Goal: Task Accomplishment & Management: Use online tool/utility

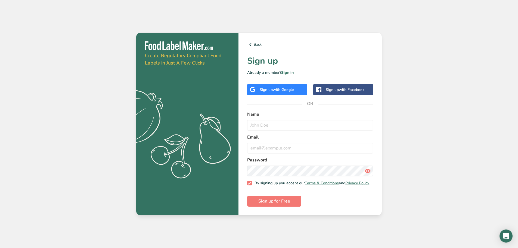
click at [342, 88] on span "with Facebook" at bounding box center [352, 89] width 26 height 5
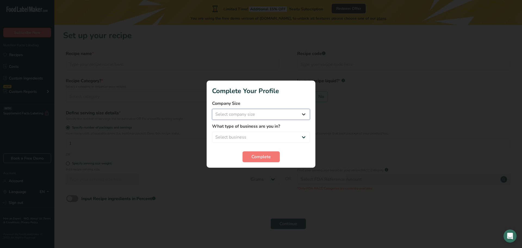
click at [276, 114] on select "Select company size Fewer than 10 Employees 10 to 50 Employees 51 to 500 Employ…" at bounding box center [261, 114] width 98 height 11
select select "1"
click at [212, 109] on select "Select company size Fewer than 10 Employees 10 to 50 Employees 51 to 500 Employ…" at bounding box center [261, 114] width 98 height 11
click at [285, 137] on select "Select business Packaged Food Manufacturer Restaurant & Cafe Bakery Meal Plans …" at bounding box center [261, 136] width 98 height 11
select select "3"
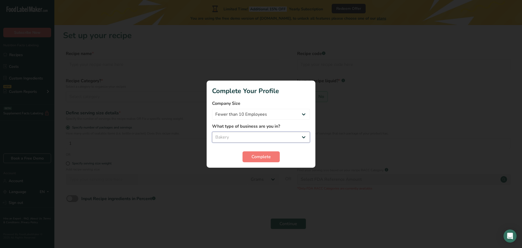
click at [212, 131] on select "Select business Packaged Food Manufacturer Restaurant & Cafe Bakery Meal Plans …" at bounding box center [261, 136] width 98 height 11
click at [271, 158] on button "Complete" at bounding box center [260, 156] width 37 height 11
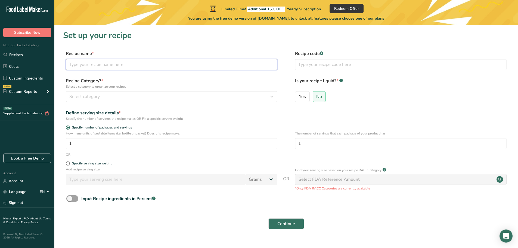
click at [97, 65] on input "text" at bounding box center [171, 64] width 211 height 11
type input "Pumpkin Snickerdoodle Bread"
click at [122, 95] on div "Select category" at bounding box center [169, 96] width 201 height 7
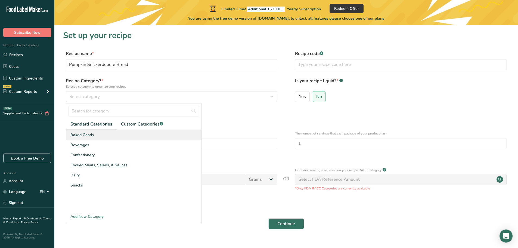
click at [94, 136] on div "Baked Goods" at bounding box center [133, 135] width 135 height 10
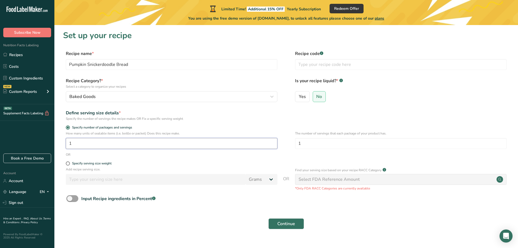
drag, startPoint x: 73, startPoint y: 140, endPoint x: 48, endPoint y: 140, distance: 25.5
click at [48, 140] on div ".a-20{fill:#fff;} Subscribe Now Nutrition Facts Labeling Recipes Costs Custom I…" at bounding box center [259, 129] width 518 height 258
type input "2"
type input "10"
click at [123, 198] on div "Input Recipe ingredients in Percent .a-a{fill:#347362;}.b-a{fill:#fff;}" at bounding box center [118, 198] width 74 height 7
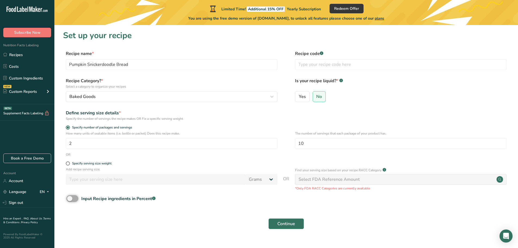
click at [70, 198] on input "Input Recipe ingredients in Percent .a-a{fill:#347362;}.b-a{fill:#fff;}" at bounding box center [68, 198] width 4 height 4
checkbox input "true"
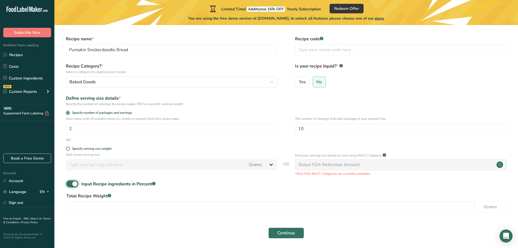
scroll to position [35, 0]
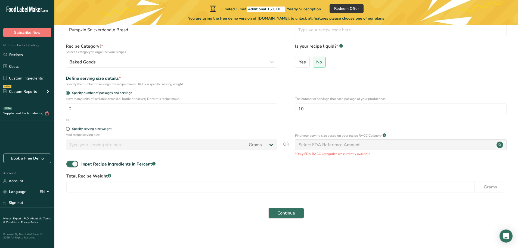
click at [359, 147] on div "Select FDA Reference Amount" at bounding box center [400, 144] width 211 height 11
click at [355, 144] on div "Select FDA Reference Amount" at bounding box center [328, 144] width 61 height 7
click at [145, 236] on main "Limited Time! Additional 15% OFF Yearly Subscription Redeem Offer You are using…" at bounding box center [259, 106] width 518 height 282
click at [67, 129] on span at bounding box center [68, 129] width 4 height 4
click at [67, 129] on input "Specify serving size weight" at bounding box center [68, 129] width 4 height 4
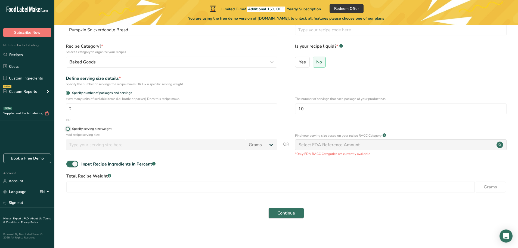
radio input "true"
radio input "false"
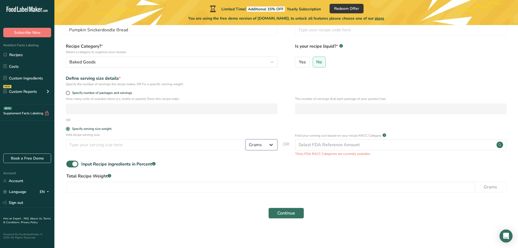
click at [270, 146] on select "Grams kg mg mcg lb oz l mL fl oz tbsp tsp cup qt gallon" at bounding box center [261, 144] width 32 height 11
click at [133, 144] on input "number" at bounding box center [156, 144] width 180 height 11
type input "14"
select select "5"
click at [164, 187] on input "number" at bounding box center [270, 186] width 408 height 11
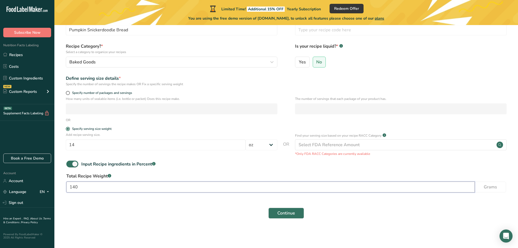
type input "140"
click at [294, 215] on span "Continue" at bounding box center [286, 212] width 18 height 7
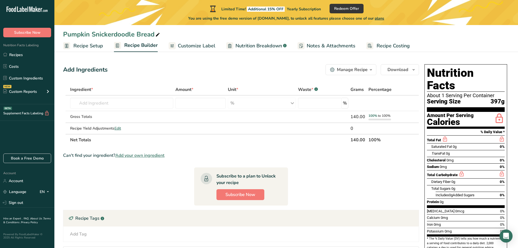
click at [86, 47] on span "Recipe Setup" at bounding box center [88, 45] width 30 height 7
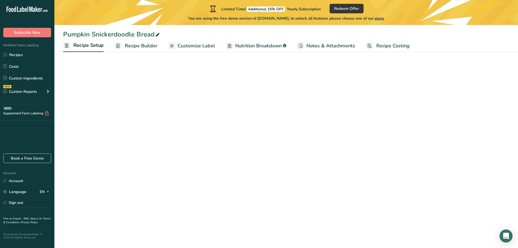
select select "5"
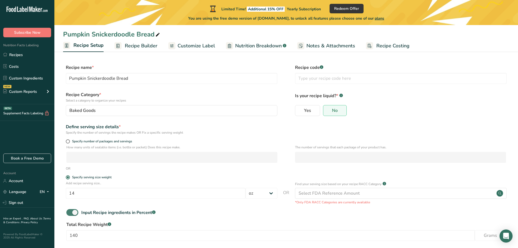
click at [68, 212] on span at bounding box center [72, 212] width 12 height 7
click at [68, 212] on input "Input Recipe ingredients in Percent .a-a{fill:#347362;}.b-a{fill:#fff;}" at bounding box center [68, 212] width 4 height 4
checkbox input "false"
click at [280, 233] on button "Save" at bounding box center [286, 232] width 28 height 11
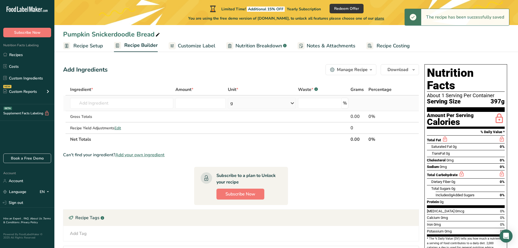
click at [254, 104] on div "g" at bounding box center [262, 103] width 68 height 11
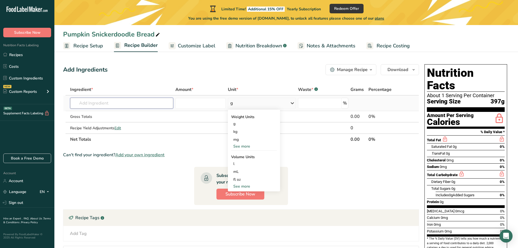
click at [161, 105] on input "text" at bounding box center [121, 103] width 103 height 11
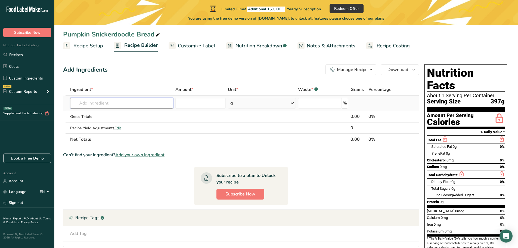
click at [161, 105] on input "text" at bounding box center [121, 103] width 103 height 11
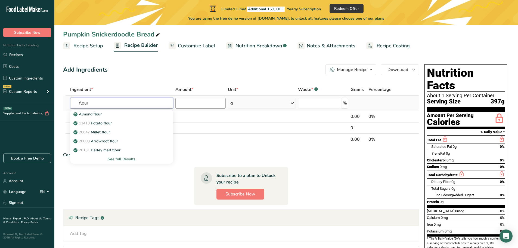
type input "flour"
click at [186, 106] on input "number" at bounding box center [200, 103] width 51 height 11
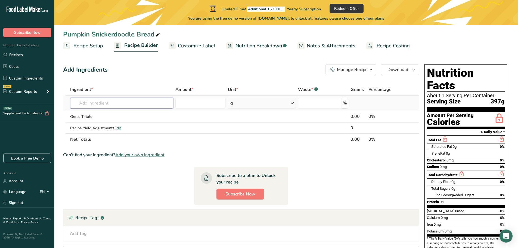
click at [141, 102] on input "text" at bounding box center [121, 103] width 103 height 11
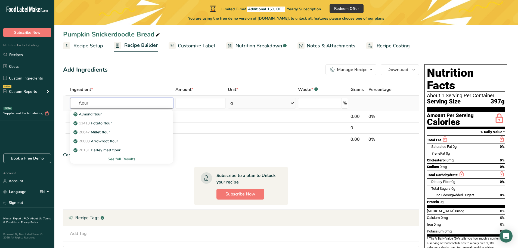
type input "flour"
click at [125, 159] on div "See full Results" at bounding box center [121, 159] width 94 height 6
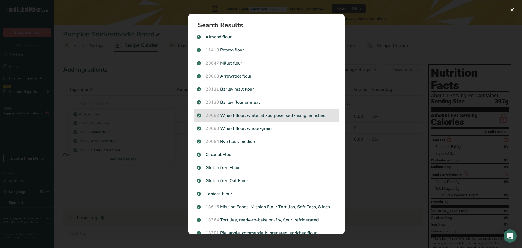
click at [275, 112] on p "20082 Wheat flour, white, all-purpose, self-rising, enriched" at bounding box center [266, 115] width 139 height 7
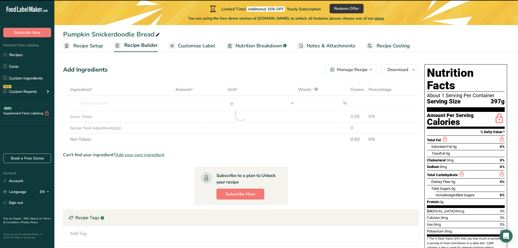
type input "0"
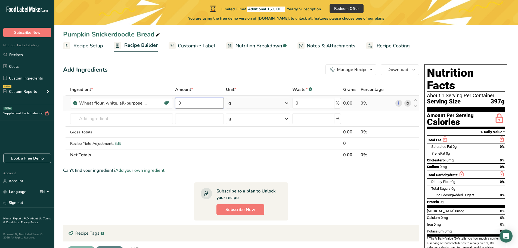
click at [207, 101] on input "0" at bounding box center [199, 103] width 48 height 11
type input "3.5"
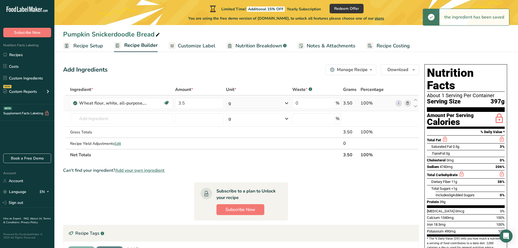
click at [236, 101] on div "g" at bounding box center [258, 103] width 64 height 11
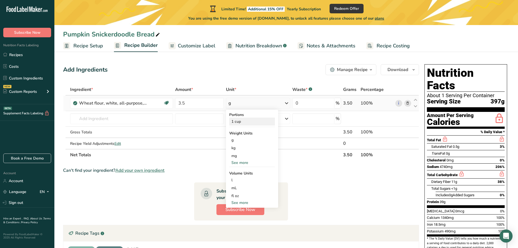
click at [239, 120] on div "1 cup" at bounding box center [252, 121] width 46 height 8
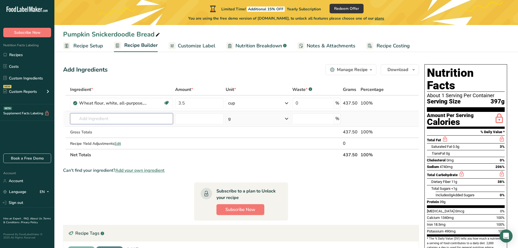
click at [81, 119] on input "text" at bounding box center [121, 118] width 103 height 11
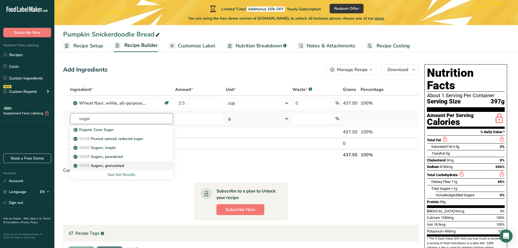
type input "sugar"
click at [116, 167] on p "19335 [GEOGRAPHIC_DATA], granulated" at bounding box center [98, 165] width 49 height 6
type input "Sugars, granulated"
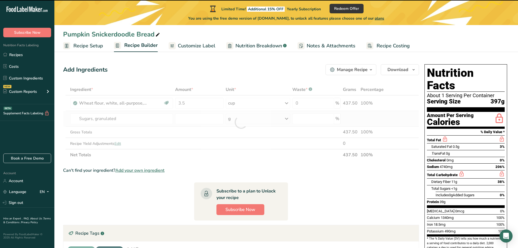
type input "0"
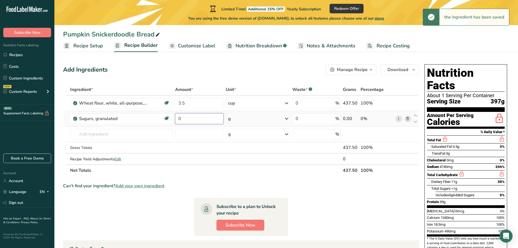
click at [184, 114] on input "0" at bounding box center [199, 118] width 48 height 11
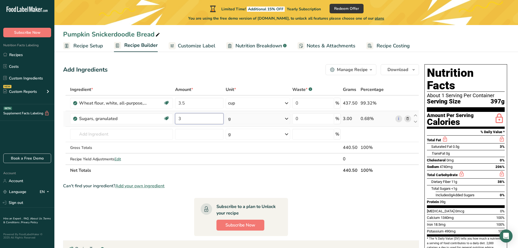
type input "3"
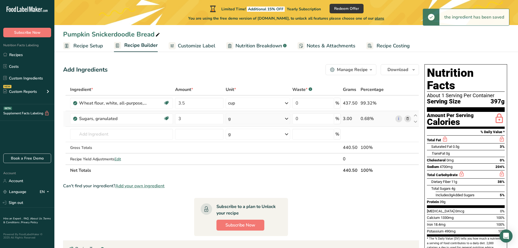
click at [265, 115] on div "g" at bounding box center [257, 118] width 64 height 11
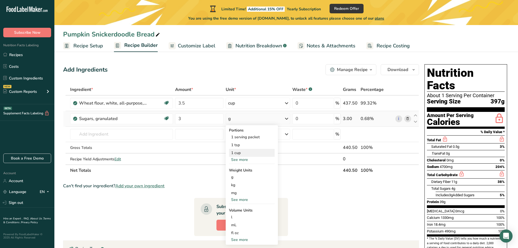
click at [251, 152] on div "1 cup" at bounding box center [252, 153] width 46 height 8
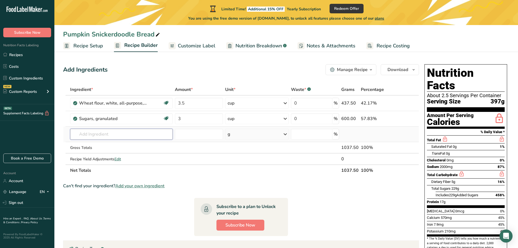
click at [137, 130] on input "text" at bounding box center [121, 134] width 103 height 11
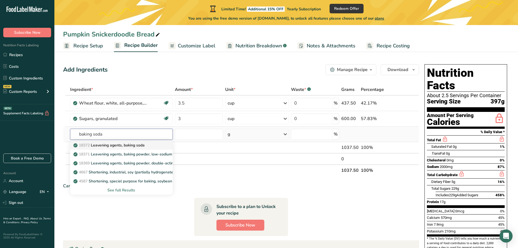
type input "baking soda"
click at [142, 143] on p "18372 Leavening agents, baking soda" at bounding box center [109, 145] width 70 height 6
type input "Leavening agents, baking soda"
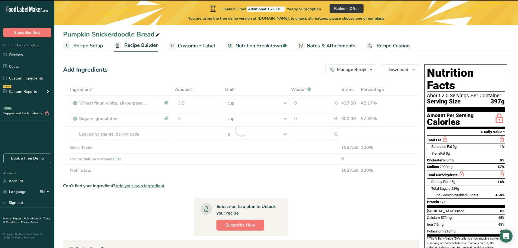
type input "0"
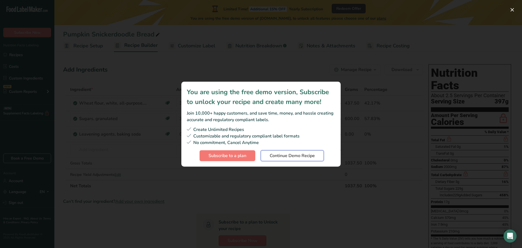
click at [286, 158] on span "Continue Demo Recipe" at bounding box center [292, 155] width 45 height 7
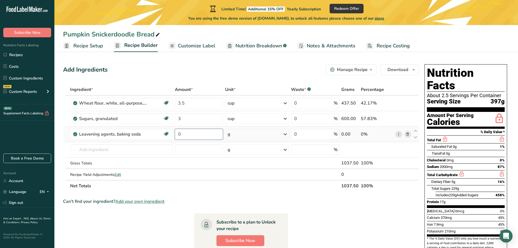
click at [196, 132] on input "0" at bounding box center [199, 134] width 48 height 11
type input "1.5"
click at [270, 134] on div "g" at bounding box center [257, 134] width 64 height 11
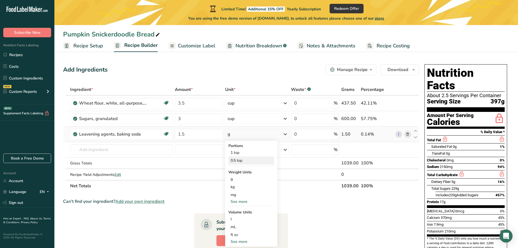
click at [254, 157] on div "0.5 tsp" at bounding box center [251, 160] width 46 height 8
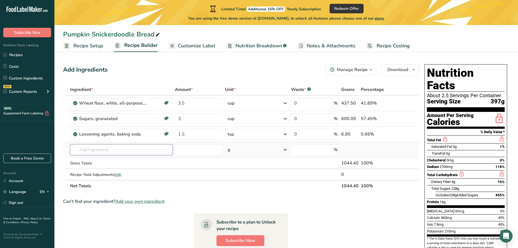
click at [111, 148] on input "text" at bounding box center [121, 149] width 103 height 11
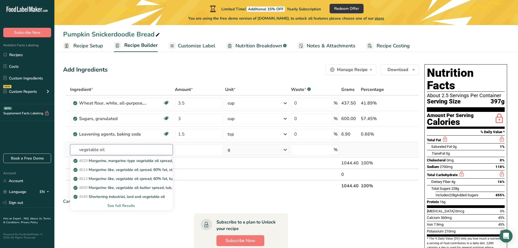
type input "vegetable oil"
click at [114, 203] on div "See full Results" at bounding box center [121, 205] width 94 height 6
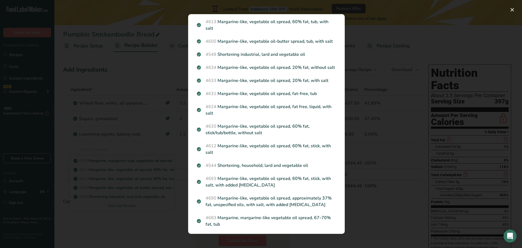
scroll to position [217, 0]
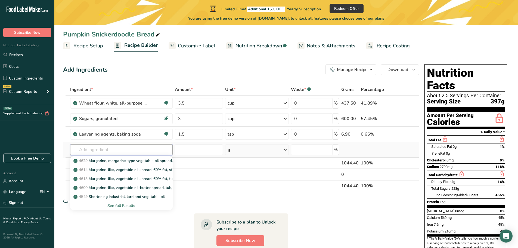
click at [139, 150] on input "text" at bounding box center [121, 149] width 103 height 11
type input "canola"
click at [127, 163] on div "4582 Oil, canola" at bounding box center [116, 161] width 85 height 6
type input "Oil, canola"
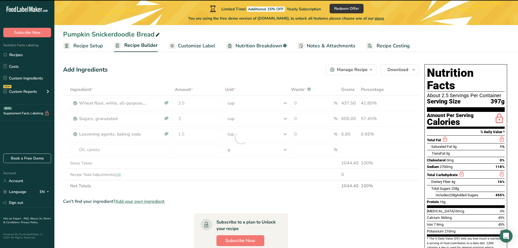
type input "0"
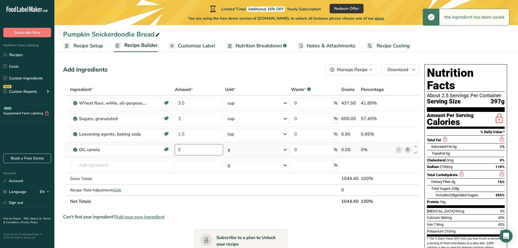
click at [185, 150] on input "0" at bounding box center [199, 149] width 48 height 11
type input "1"
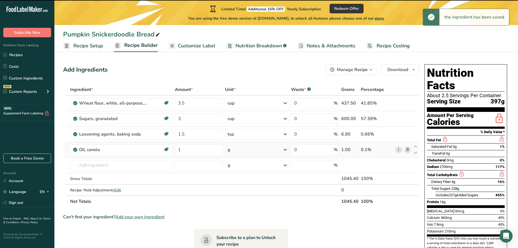
click at [272, 148] on div "g" at bounding box center [257, 149] width 64 height 11
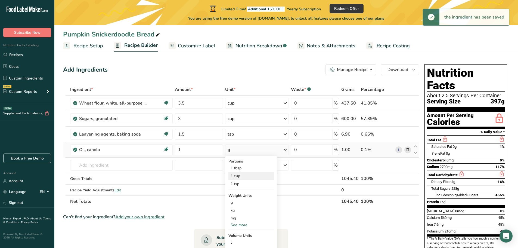
click at [244, 177] on div "1 cup" at bounding box center [251, 176] width 46 height 8
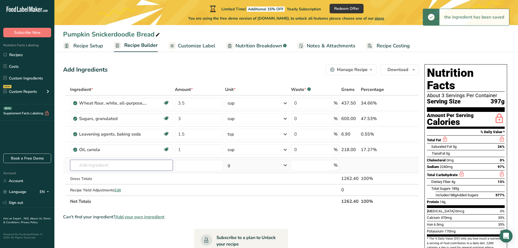
click at [83, 169] on input "text" at bounding box center [121, 164] width 103 height 11
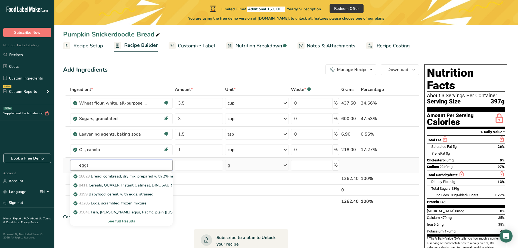
type input "eggs"
click at [111, 218] on div "See full Results" at bounding box center [121, 221] width 94 height 6
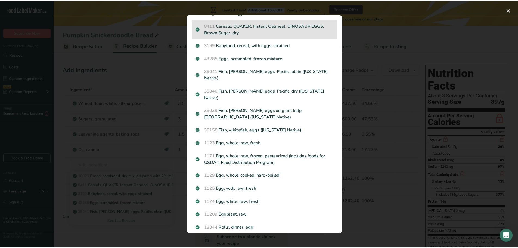
scroll to position [0, 0]
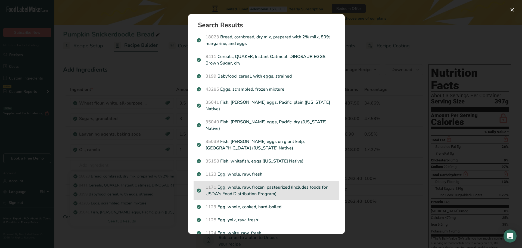
click at [258, 184] on p "1171 Egg, whole, raw, frozen, pasteurized (Includes foods for USDA's Food Distr…" at bounding box center [266, 190] width 139 height 13
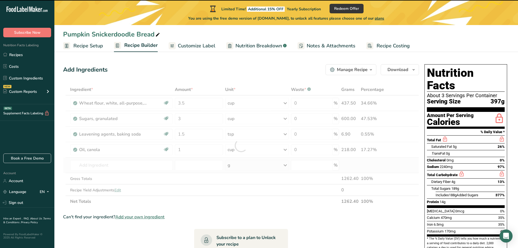
type input "0"
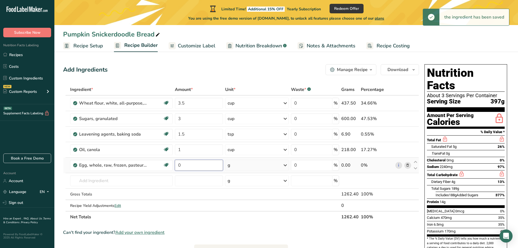
click at [195, 164] on input "0" at bounding box center [199, 164] width 48 height 11
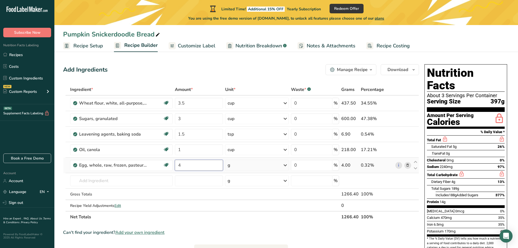
type input "4"
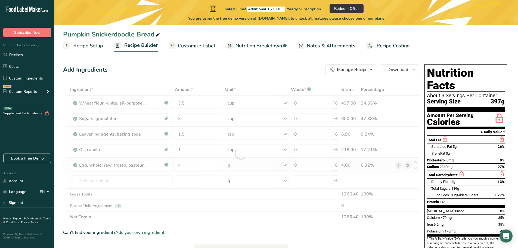
click at [276, 166] on div "Ingredient * Amount * Unit * Waste * .a-a{fill:#347362;}.b-a{fill:#fff;} Grams …" at bounding box center [241, 153] width 356 height 139
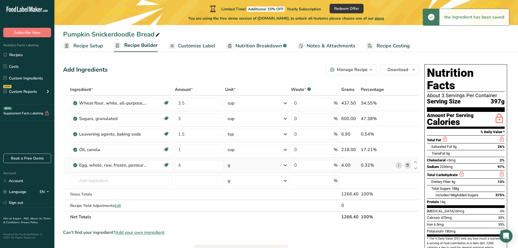
click at [284, 163] on icon at bounding box center [285, 165] width 7 height 10
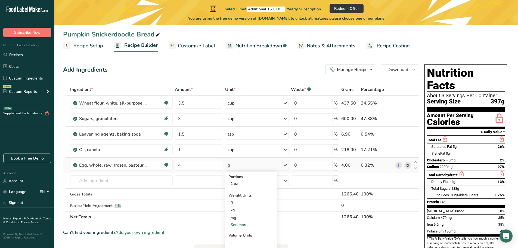
scroll to position [136, 0]
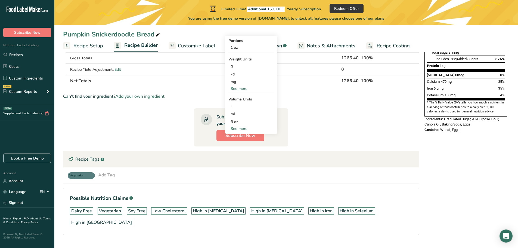
click at [237, 126] on div "See more" at bounding box center [251, 129] width 46 height 6
click at [245, 90] on div "See more" at bounding box center [251, 89] width 46 height 6
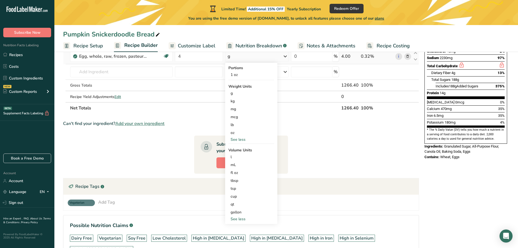
scroll to position [137, 0]
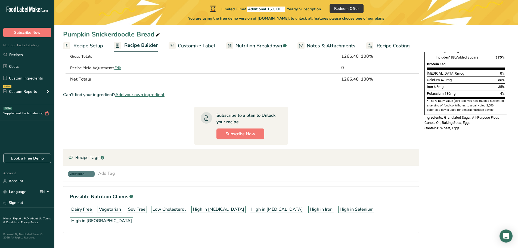
drag, startPoint x: 321, startPoint y: 172, endPoint x: 311, endPoint y: 145, distance: 29.1
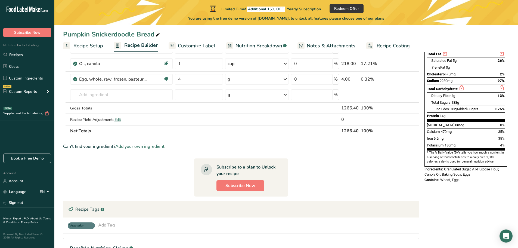
scroll to position [35, 0]
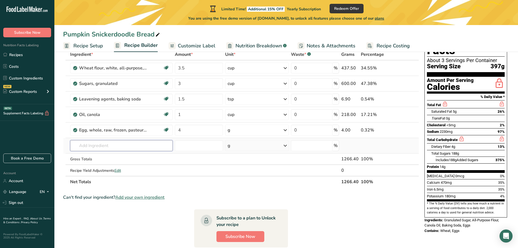
click at [110, 146] on input "text" at bounding box center [121, 145] width 103 height 11
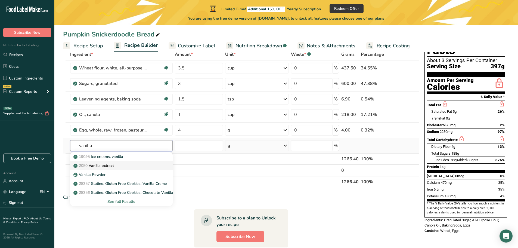
type input "vanilla"
click at [110, 165] on p "2050 Vanilla extract" at bounding box center [93, 165] width 39 height 6
type input "Vanilla extract"
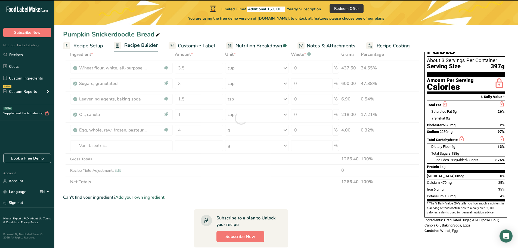
type input "0"
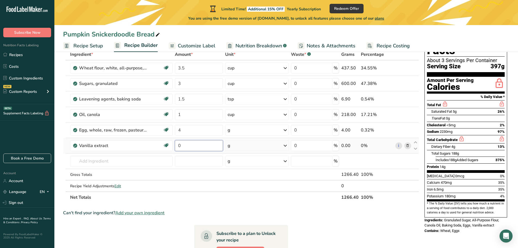
click at [181, 145] on input "0" at bounding box center [199, 145] width 48 height 11
type input "2"
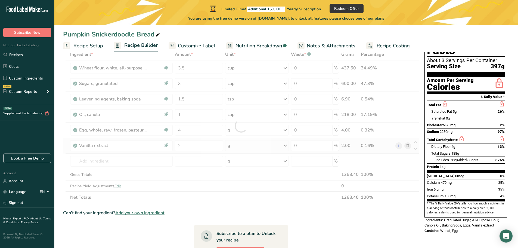
click at [236, 143] on div "Ingredient * Amount * Unit * Waste * .a-a{fill:#347362;}.b-a{fill:#fff;} Grams …" at bounding box center [241, 126] width 356 height 154
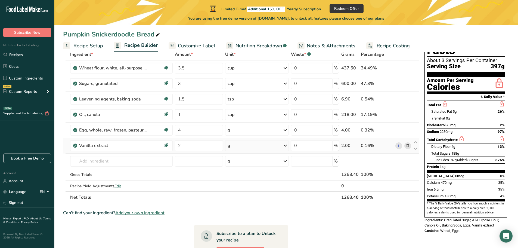
click at [236, 143] on div "g" at bounding box center [257, 145] width 64 height 11
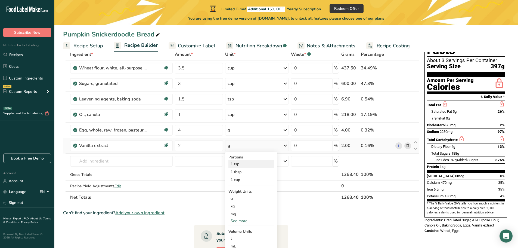
click at [236, 166] on div "1 tsp" at bounding box center [251, 164] width 46 height 8
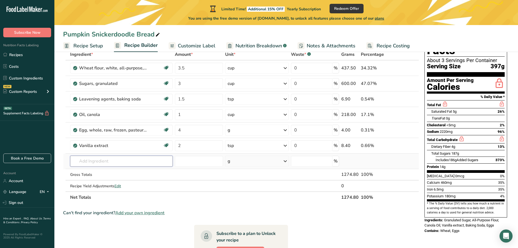
click at [94, 160] on input "text" at bounding box center [121, 160] width 103 height 11
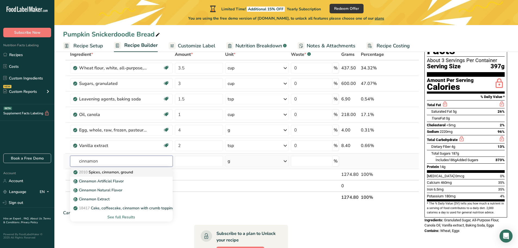
type input "cinnamon"
click at [112, 171] on p "2010 Spices, cinnamon, ground" at bounding box center [103, 172] width 58 height 6
type input "Spices, cinnamon, ground"
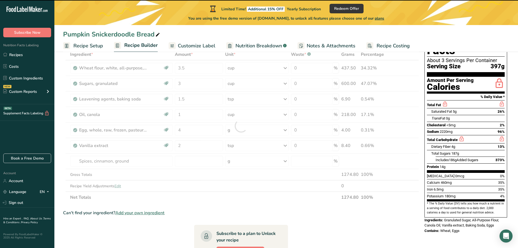
type input "0"
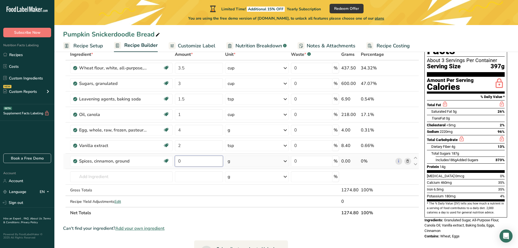
click at [197, 164] on input "0" at bounding box center [199, 160] width 48 height 11
type input "2"
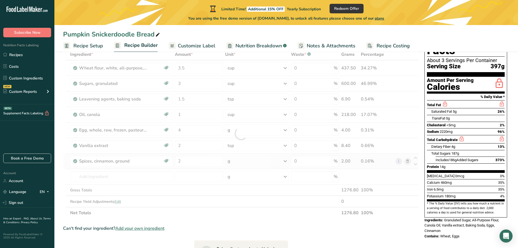
click at [254, 161] on div "Ingredient * Amount * Unit * Waste * .a-a{fill:#347362;}.b-a{fill:#fff;} Grams …" at bounding box center [241, 134] width 356 height 170
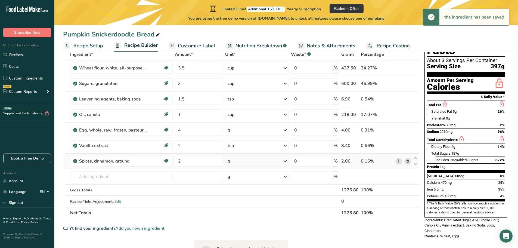
click at [254, 161] on div "g" at bounding box center [257, 160] width 64 height 11
click at [246, 186] on div "1 tbsp" at bounding box center [251, 187] width 46 height 8
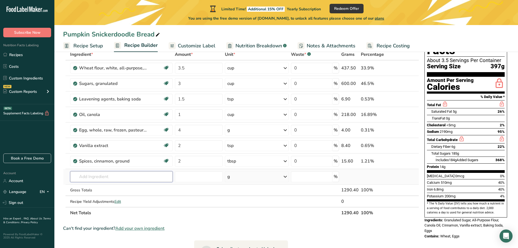
click at [107, 177] on input "text" at bounding box center [121, 176] width 103 height 11
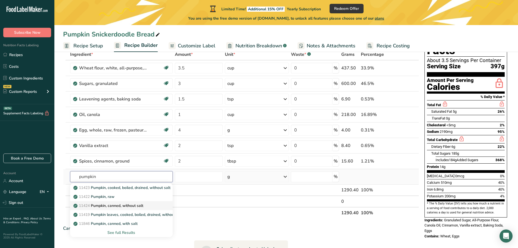
type input "pumpkin"
click at [117, 206] on p "11424 Pumpkin, canned, without salt" at bounding box center [108, 205] width 69 height 6
type input "Pumpkin, canned, without salt"
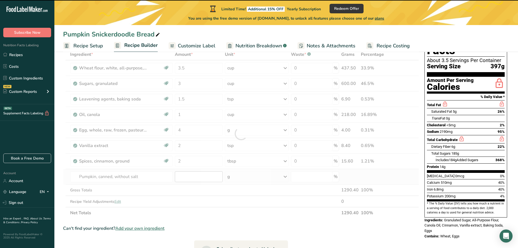
type input "0"
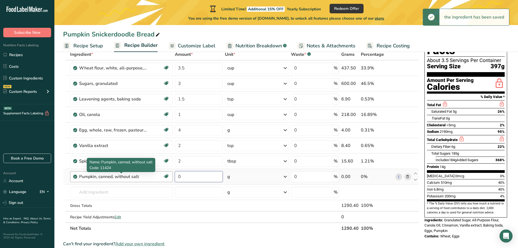
drag, startPoint x: 198, startPoint y: 175, endPoint x: 89, endPoint y: 176, distance: 108.4
click at [89, 176] on tr "Pumpkin, canned, without salt Source of Antioxidants Dairy free Gluten free Veg…" at bounding box center [240, 176] width 355 height 15
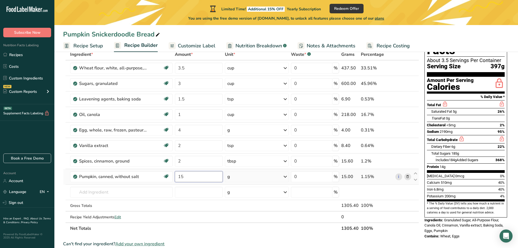
type input "15"
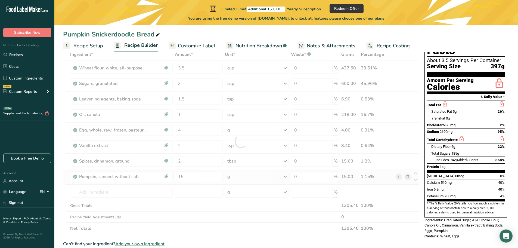
click at [276, 180] on div "Ingredient * Amount * Unit * Waste * .a-a{fill:#347362;}.b-a{fill:#fff;} Grams …" at bounding box center [241, 141] width 356 height 185
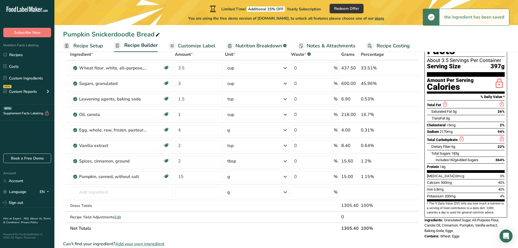
click at [276, 179] on div "g" at bounding box center [257, 176] width 64 height 11
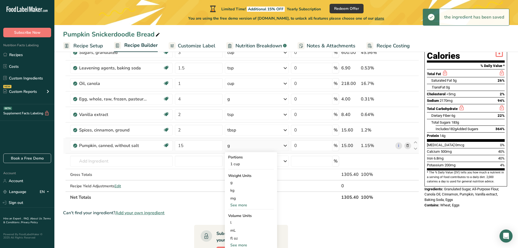
scroll to position [89, 0]
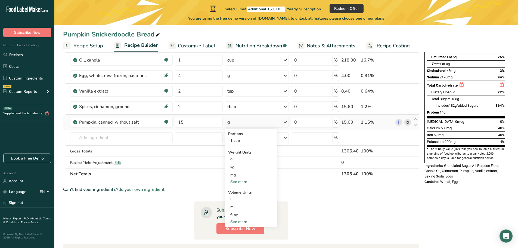
click at [246, 181] on div "See more" at bounding box center [251, 181] width 46 height 6
click at [236, 199] on div "oz" at bounding box center [251, 198] width 46 height 8
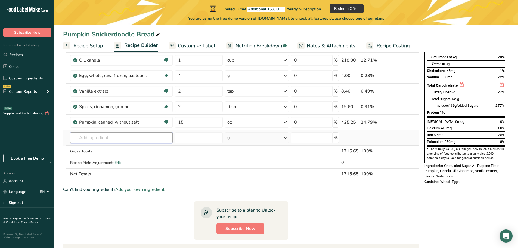
click at [135, 135] on input "text" at bounding box center [121, 137] width 103 height 11
type input "pumpkin spice"
click at [128, 148] on p "2035 Spices, pumpkin pie spice" at bounding box center [103, 149] width 58 height 6
type input "Spices, pumpkin pie spice"
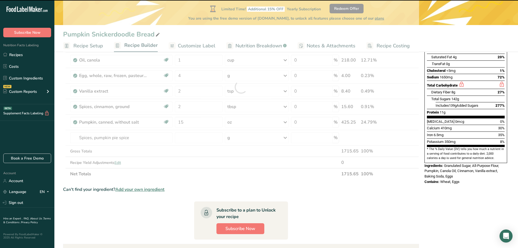
type input "0"
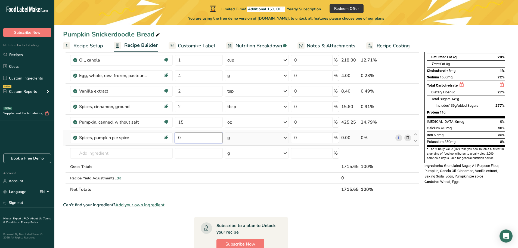
click at [207, 138] on input "0" at bounding box center [199, 137] width 48 height 11
type input "0.33"
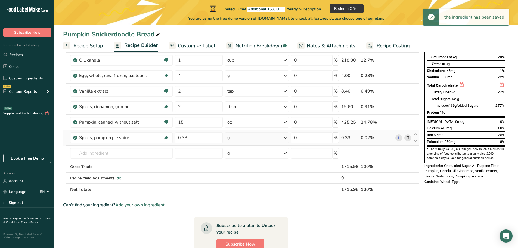
click at [281, 136] on div "g" at bounding box center [257, 137] width 64 height 11
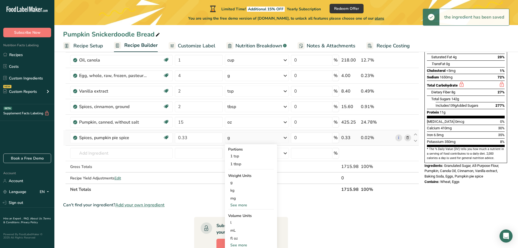
click at [248, 205] on div "See more" at bounding box center [251, 205] width 46 height 6
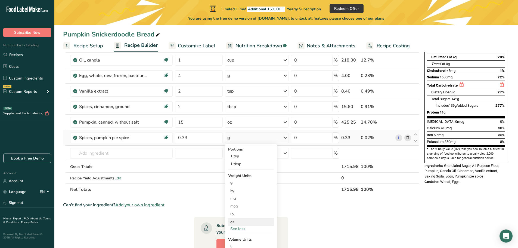
click at [233, 223] on div "oz" at bounding box center [251, 222] width 46 height 8
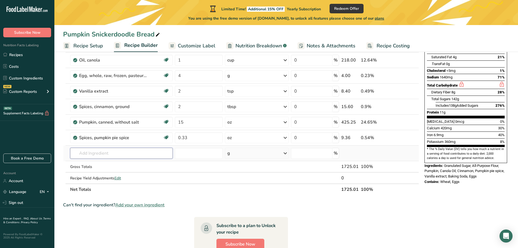
click at [126, 154] on input "text" at bounding box center [121, 153] width 103 height 11
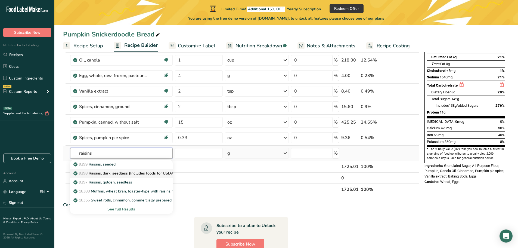
type input "raisins"
click at [131, 171] on p "9298 Raisins, dark, seedless (Includes foods for USDA's Food Distribution Progr…" at bounding box center [149, 173] width 150 height 6
type input "Raisins, dark, seedless (Includes foods for USDA's Food Distribution Program)"
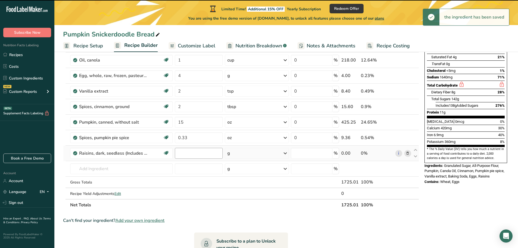
type input "0"
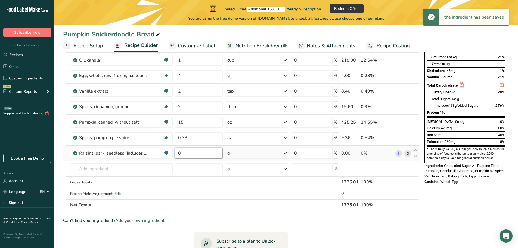
click at [204, 154] on input "0" at bounding box center [199, 153] width 48 height 11
type input "2"
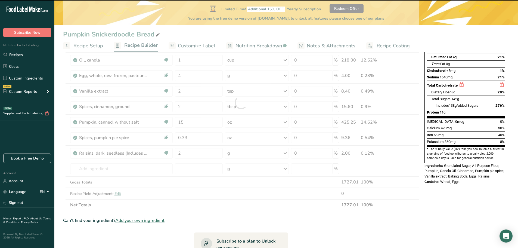
click at [264, 150] on div at bounding box center [241, 102] width 356 height 216
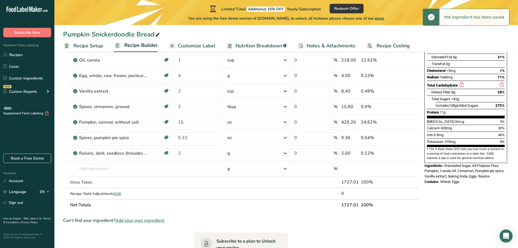
click at [264, 150] on div "g" at bounding box center [257, 153] width 64 height 11
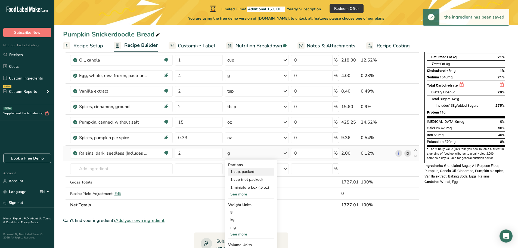
click at [257, 171] on div "1 cup, packed" at bounding box center [251, 171] width 46 height 8
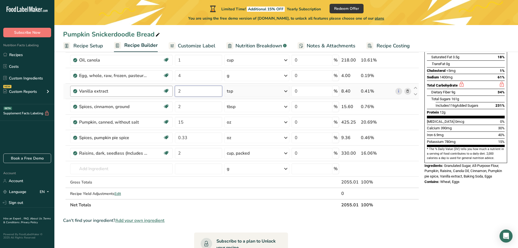
drag, startPoint x: 184, startPoint y: 91, endPoint x: 170, endPoint y: 91, distance: 13.9
click at [170, 91] on tr "Vanilla extract Dairy free Gluten free Vegan Vegetarian Soy free 2 tsp Portions…" at bounding box center [240, 90] width 355 height 15
type input "3"
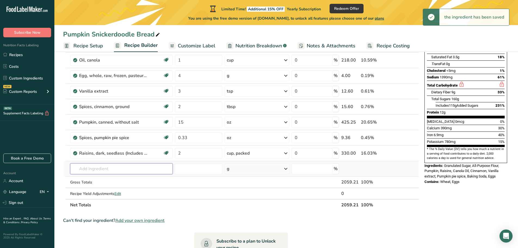
click at [105, 168] on input "text" at bounding box center [121, 168] width 102 height 11
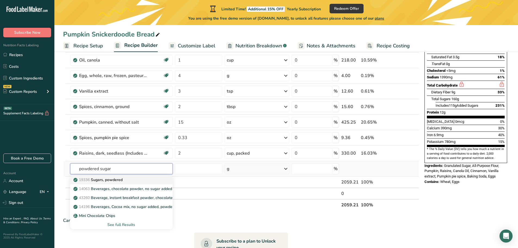
type input "powdered sugar"
click at [110, 178] on p "19336 Sugars, powdered" at bounding box center [98, 180] width 48 height 6
type input "Sugars, powdered"
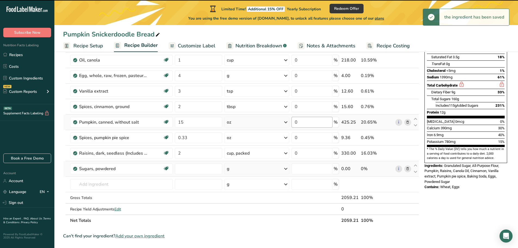
type input "0"
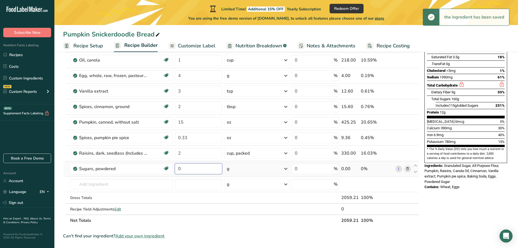
click at [201, 169] on input "0" at bounding box center [199, 168] width 48 height 11
type input "2"
click at [283, 165] on div "Ingredient * Amount * Unit * Waste * .a-a{fill:#347362;}.b-a{fill:#fff;} Grams …" at bounding box center [241, 109] width 356 height 231
click at [283, 165] on icon at bounding box center [285, 169] width 7 height 10
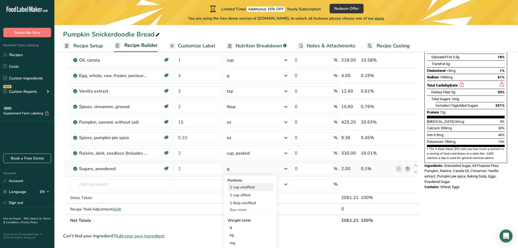
click at [260, 187] on div "1 cup unsifted" at bounding box center [250, 187] width 46 height 8
click at [167, 184] on input "text" at bounding box center [121, 183] width 102 height 11
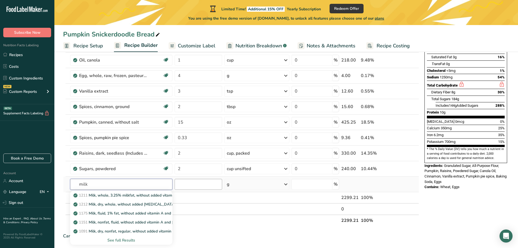
type input "milk"
click at [211, 186] on input "number" at bounding box center [198, 183] width 48 height 11
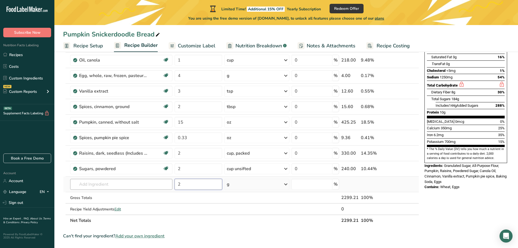
type input "2"
click at [116, 181] on input "text" at bounding box center [121, 183] width 102 height 11
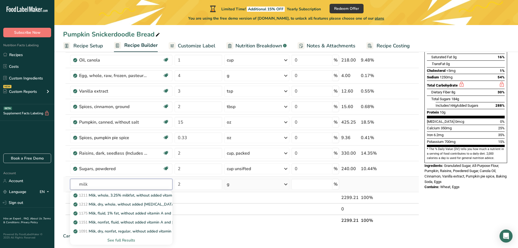
type input "milk"
click at [121, 237] on div "See full Results" at bounding box center [121, 240] width 94 height 6
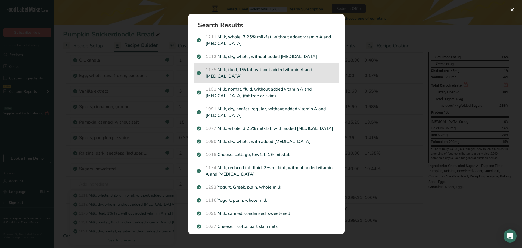
click at [260, 67] on p "1175 Milk, fluid, 1% fat, without added vitamin A and [MEDICAL_DATA]" at bounding box center [266, 72] width 139 height 13
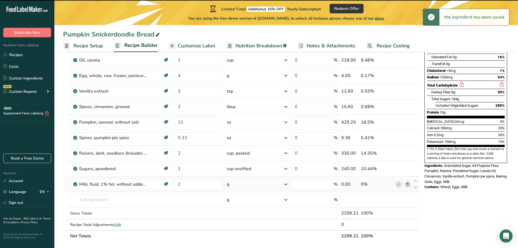
type input "0"
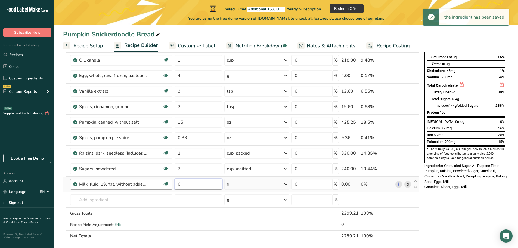
drag, startPoint x: 184, startPoint y: 185, endPoint x: 171, endPoint y: 184, distance: 13.1
click at [171, 184] on tr "Milk, fluid, 1% fat, without added vitamin A and [MEDICAL_DATA] Gluten free Veg…" at bounding box center [240, 183] width 355 height 15
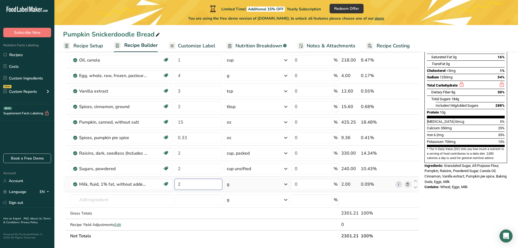
type input "2"
click at [285, 184] on div "Ingredient * Amount * Unit * Waste * .a-a{fill:#347362;}.b-a{fill:#fff;} Grams …" at bounding box center [241, 117] width 356 height 247
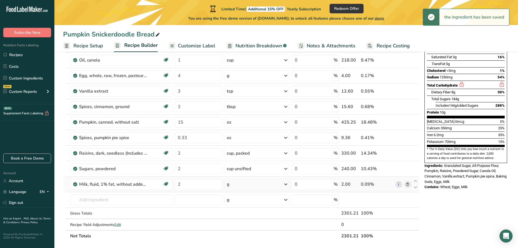
click at [285, 184] on icon at bounding box center [285, 184] width 7 height 10
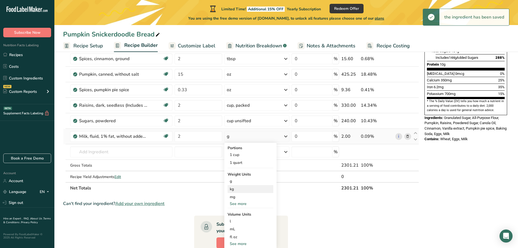
scroll to position [171, 0]
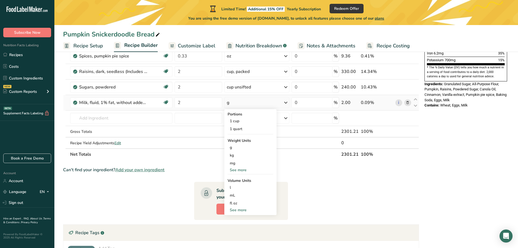
click at [245, 171] on div "See more" at bounding box center [250, 170] width 46 height 6
click at [250, 232] on div "See more" at bounding box center [250, 233] width 46 height 6
select select "22"
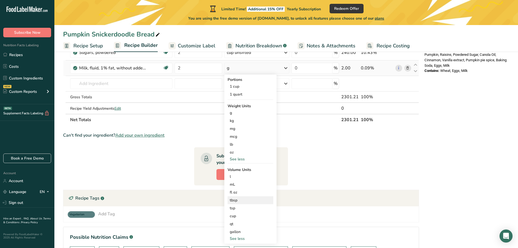
scroll to position [225, 0]
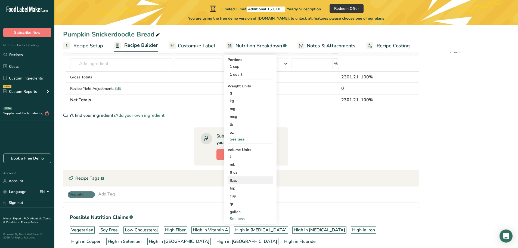
click at [245, 180] on div "tbsp" at bounding box center [250, 180] width 41 height 6
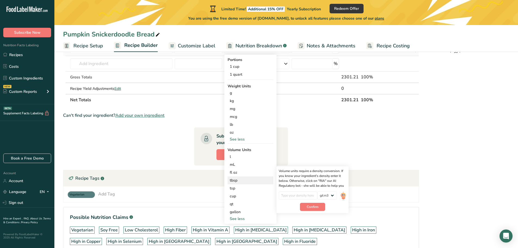
click at [233, 180] on div "tbsp" at bounding box center [250, 180] width 41 height 6
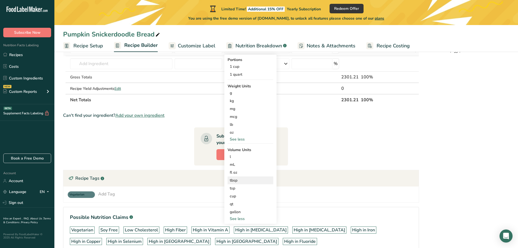
click at [233, 179] on div "tbsp" at bounding box center [250, 180] width 41 height 6
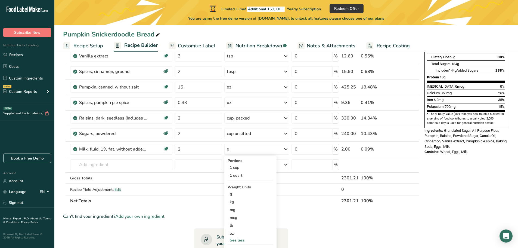
scroll to position [89, 0]
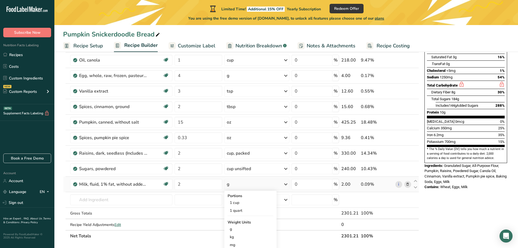
click at [241, 183] on div "g" at bounding box center [256, 183] width 65 height 11
click at [286, 184] on icon at bounding box center [285, 184] width 7 height 10
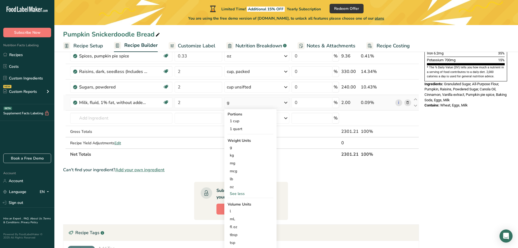
scroll to position [252, 0]
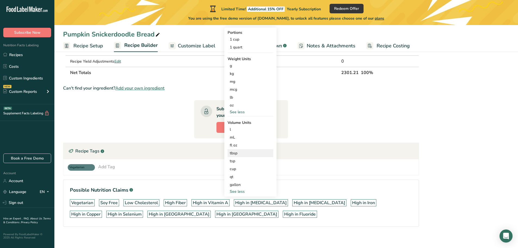
click at [233, 150] on div "tbsp Volume units require a density conversion. If you know your ingredient's d…" at bounding box center [250, 153] width 46 height 8
click at [234, 151] on div "tbsp" at bounding box center [250, 153] width 41 height 6
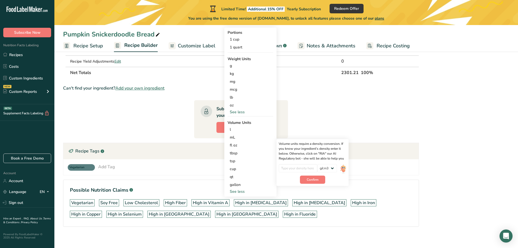
click at [242, 111] on div "See less" at bounding box center [250, 112] width 46 height 6
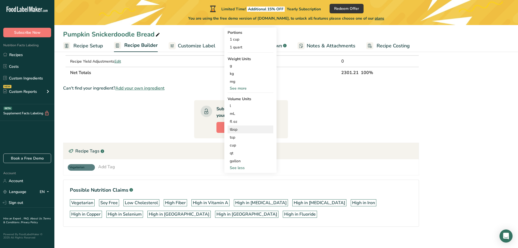
click at [236, 131] on div "tbsp" at bounding box center [250, 129] width 41 height 6
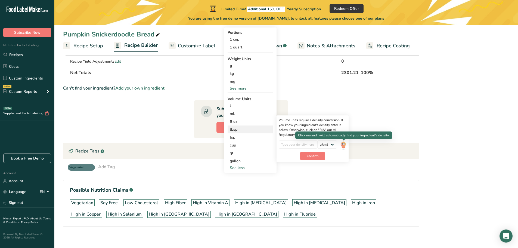
click at [345, 142] on img at bounding box center [343, 145] width 6 height 10
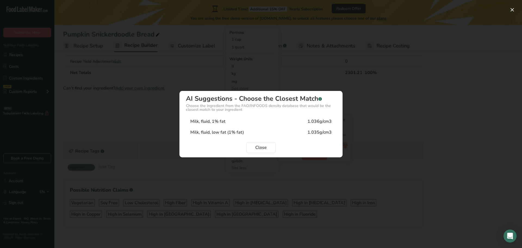
click at [251, 127] on div "Milk, fluid, low fat (1% fat) 1.035g/cm3" at bounding box center [261, 132] width 150 height 11
type input "1.035"
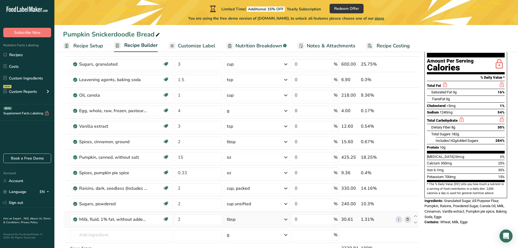
scroll to position [0, 0]
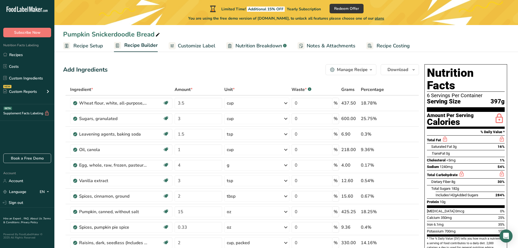
click at [88, 44] on span "Recipe Setup" at bounding box center [88, 45] width 30 height 7
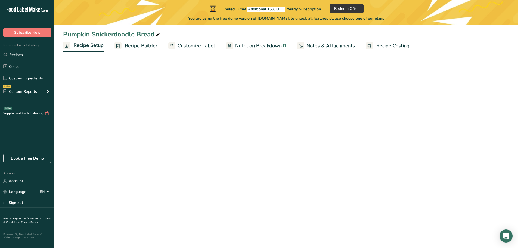
select select "5"
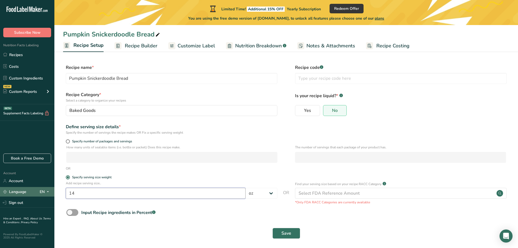
drag, startPoint x: 88, startPoint y: 193, endPoint x: 48, endPoint y: 190, distance: 40.3
click at [48, 190] on div ".a-20{fill:#fff;} Subscribe Now Nutrition Facts Labeling Recipes Costs Custom I…" at bounding box center [259, 125] width 518 height 250
type input "18"
click at [282, 231] on span "Save" at bounding box center [286, 233] width 10 height 7
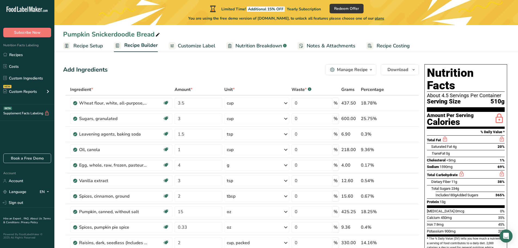
click at [95, 47] on span "Recipe Setup" at bounding box center [88, 45] width 30 height 7
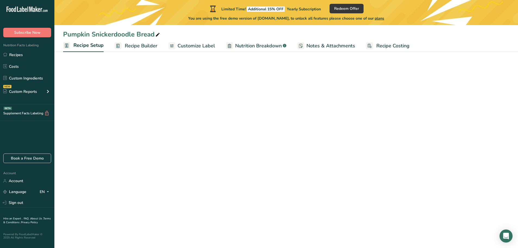
select select "5"
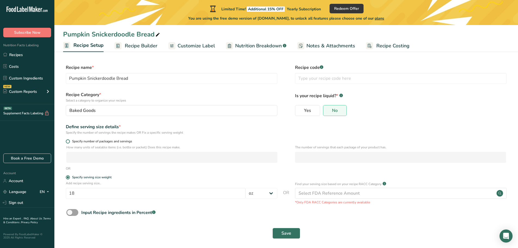
click at [69, 141] on span at bounding box center [68, 141] width 4 height 4
click at [69, 141] on input "Specify number of packages and servings" at bounding box center [68, 141] width 4 height 4
radio input "true"
radio input "false"
select select "0"
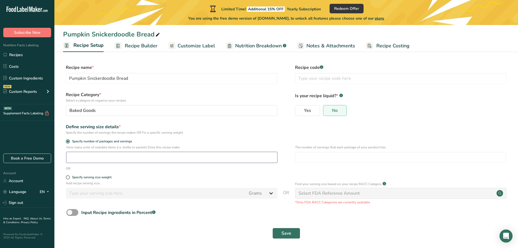
click at [73, 158] on input "number" at bounding box center [171, 157] width 211 height 11
type input "2"
type input "9"
click at [293, 235] on button "Save" at bounding box center [286, 232] width 28 height 11
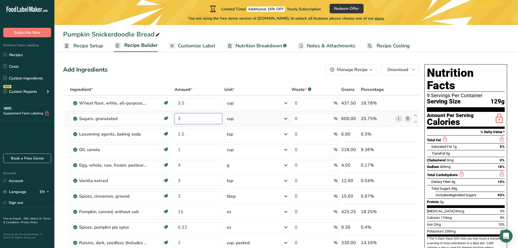
drag, startPoint x: 190, startPoint y: 119, endPoint x: 173, endPoint y: 116, distance: 17.6
click at [173, 116] on tr "Sugars, granulated Dairy free Gluten free Vegan Vegetarian Soy free 3 cup Porti…" at bounding box center [240, 118] width 355 height 15
drag, startPoint x: 187, startPoint y: 120, endPoint x: 176, endPoint y: 119, distance: 11.5
click at [176, 119] on input "2.5" at bounding box center [198, 118] width 48 height 11
type input "2.0"
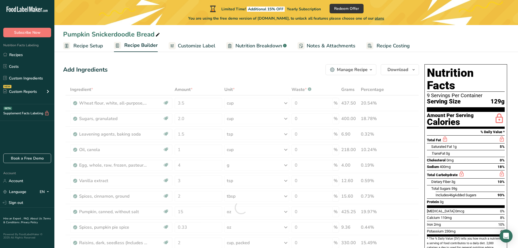
click at [98, 47] on span "Recipe Setup" at bounding box center [88, 45] width 30 height 7
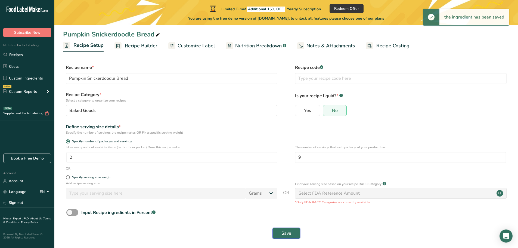
click at [286, 231] on span "Save" at bounding box center [286, 233] width 10 height 7
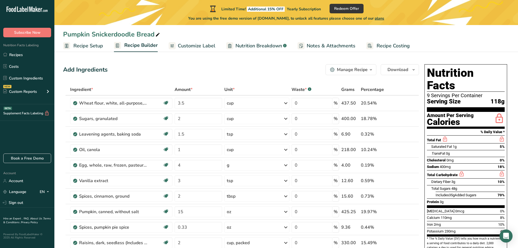
click at [100, 43] on span "Recipe Setup" at bounding box center [88, 45] width 30 height 7
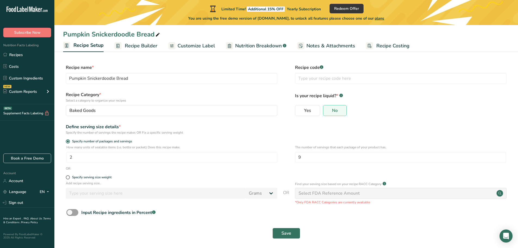
click at [190, 44] on span "Customize Label" at bounding box center [195, 45] width 37 height 7
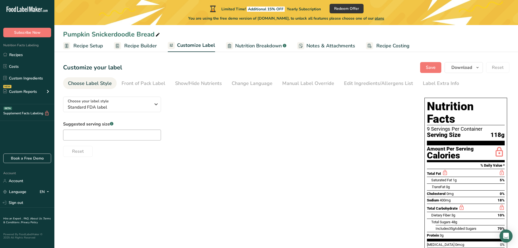
click at [138, 46] on span "Recipe Builder" at bounding box center [140, 45] width 33 height 7
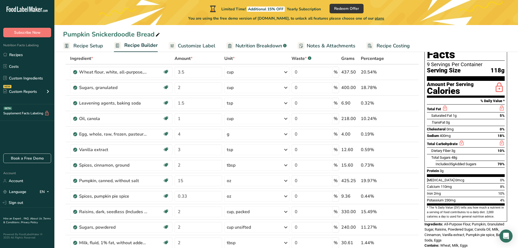
scroll to position [82, 0]
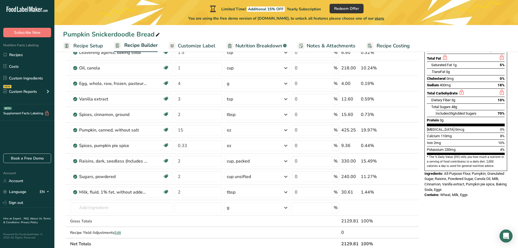
drag, startPoint x: 425, startPoint y: 183, endPoint x: 469, endPoint y: 181, distance: 44.6
click at [469, 192] on div "Contains: Wheat, Milk, Eggs" at bounding box center [465, 194] width 83 height 5
copy div "Contains: Wheat, Milk, Eggs"
